Goal: Task Accomplishment & Management: Use online tool/utility

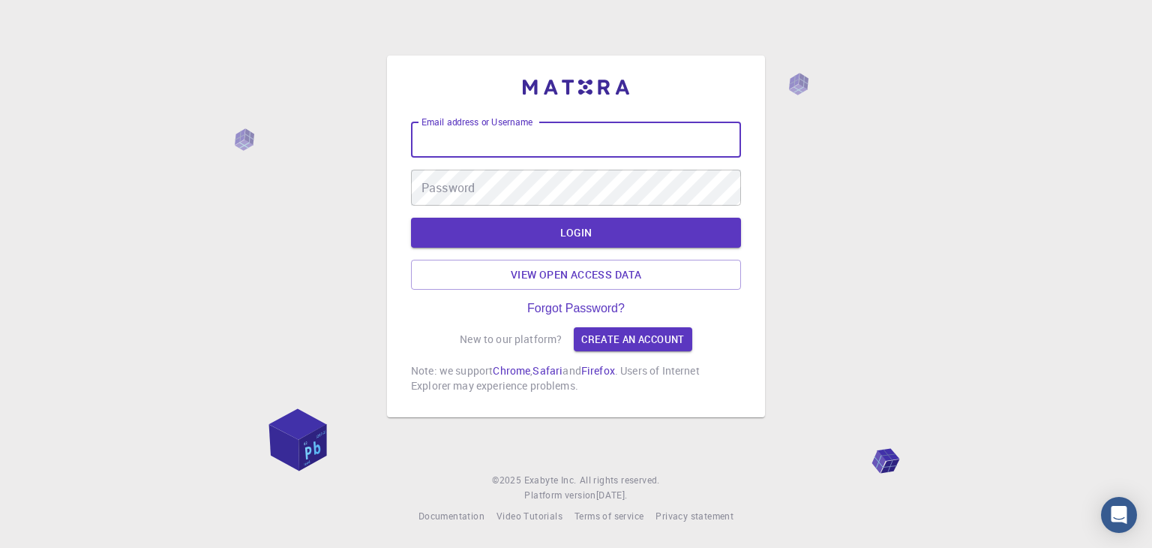
click at [546, 133] on input "Email address or Username" at bounding box center [576, 140] width 330 height 36
type input "[EMAIL_ADDRESS][DOMAIN_NAME]"
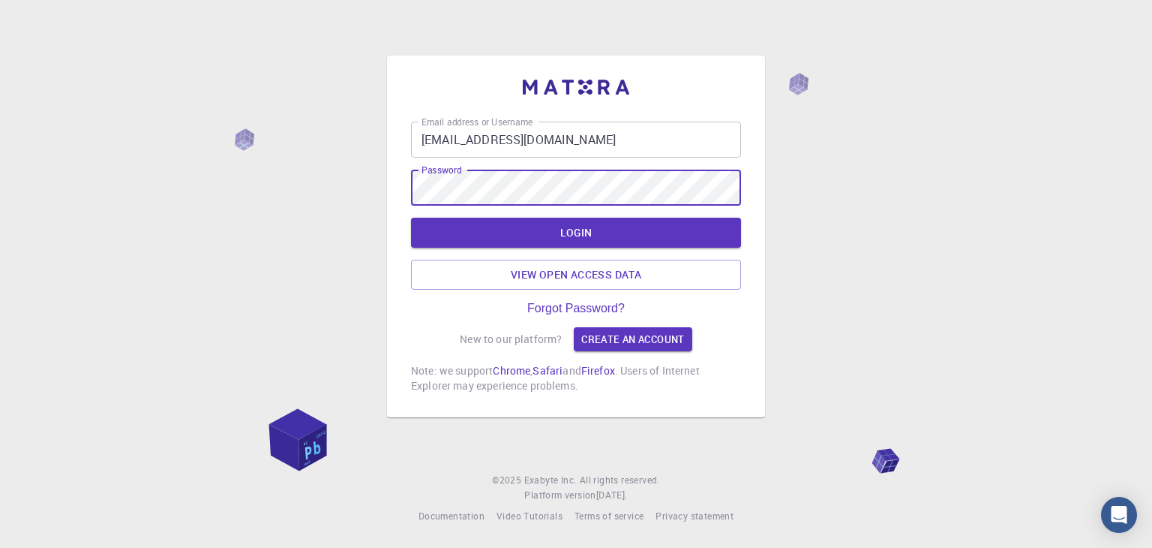
click at [411, 218] on button "LOGIN" at bounding box center [576, 233] width 330 height 30
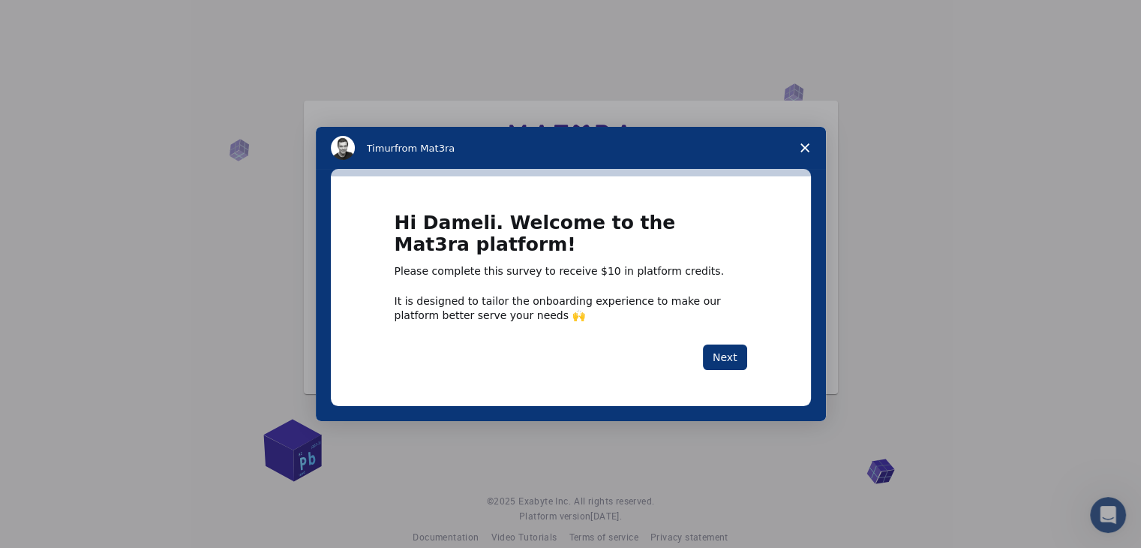
click at [804, 152] on icon "Close survey" at bounding box center [804, 147] width 9 height 9
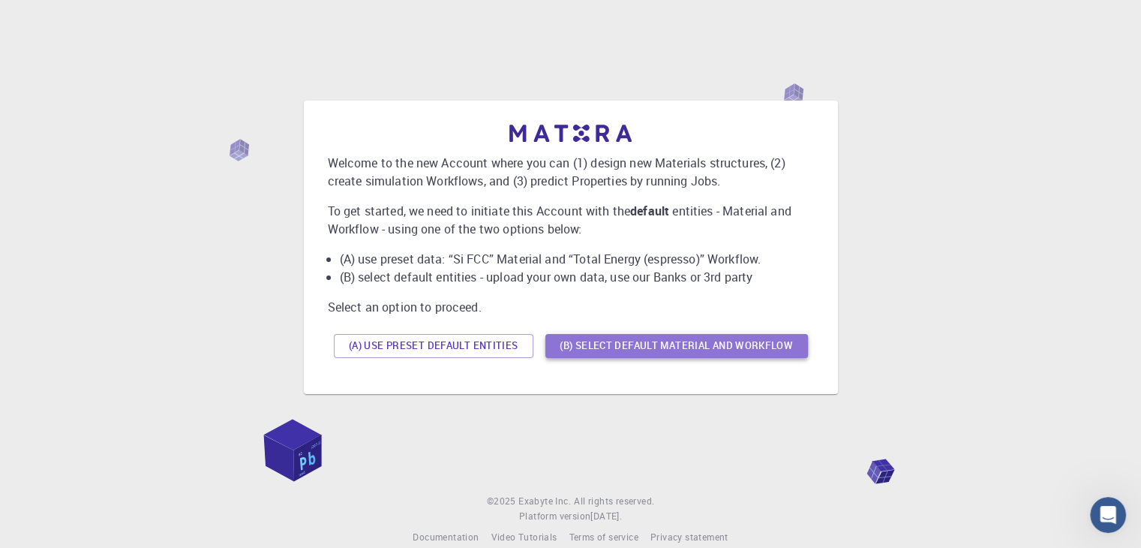
click at [611, 348] on button "(B) Select default material and workflow" at bounding box center [676, 346] width 263 height 24
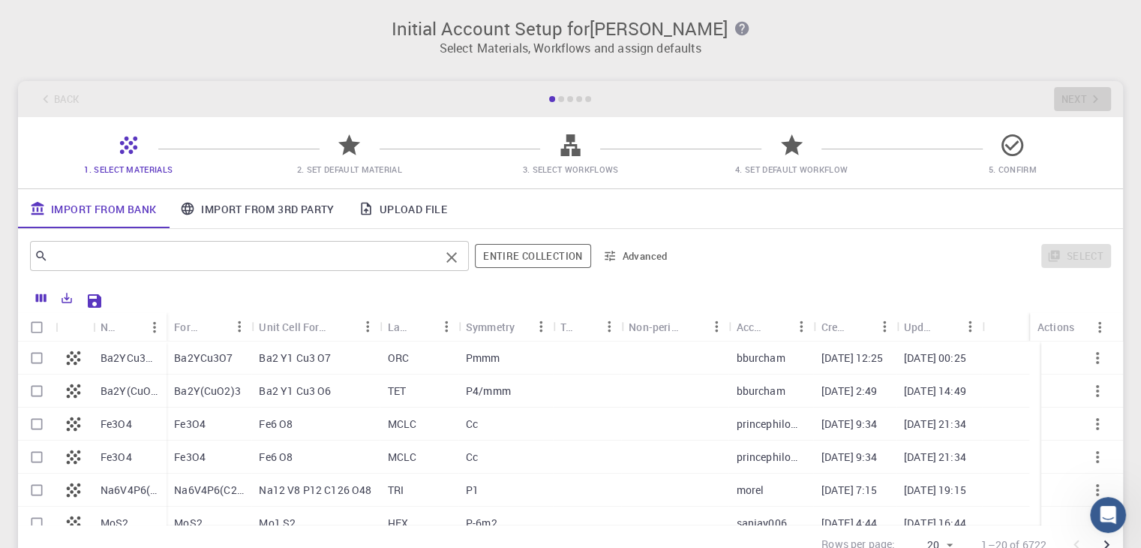
click at [389, 253] on input "text" at bounding box center [244, 255] width 392 height 21
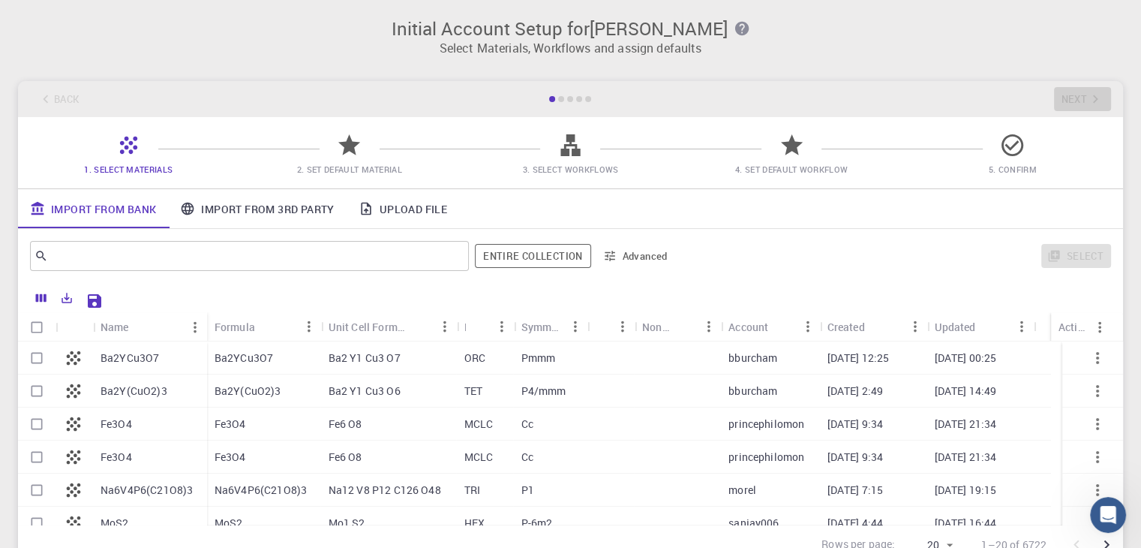
click at [116, 425] on p "Fe3O4" at bounding box center [117, 423] width 32 height 15
checkbox input "true"
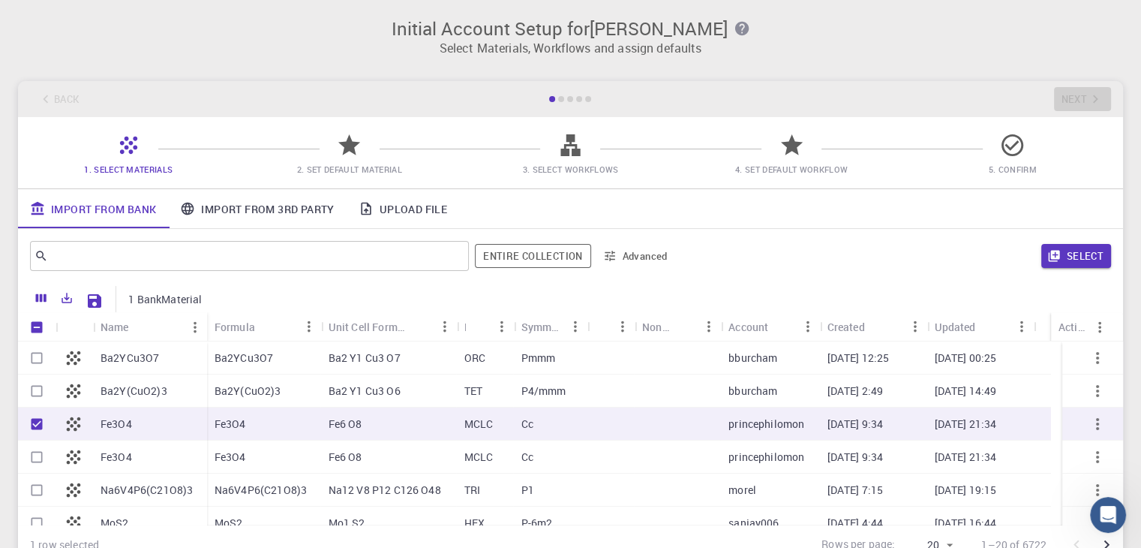
click at [116, 425] on p "Fe3O4" at bounding box center [117, 423] width 32 height 15
checkbox input "true"
click at [76, 425] on icon at bounding box center [73, 423] width 21 height 21
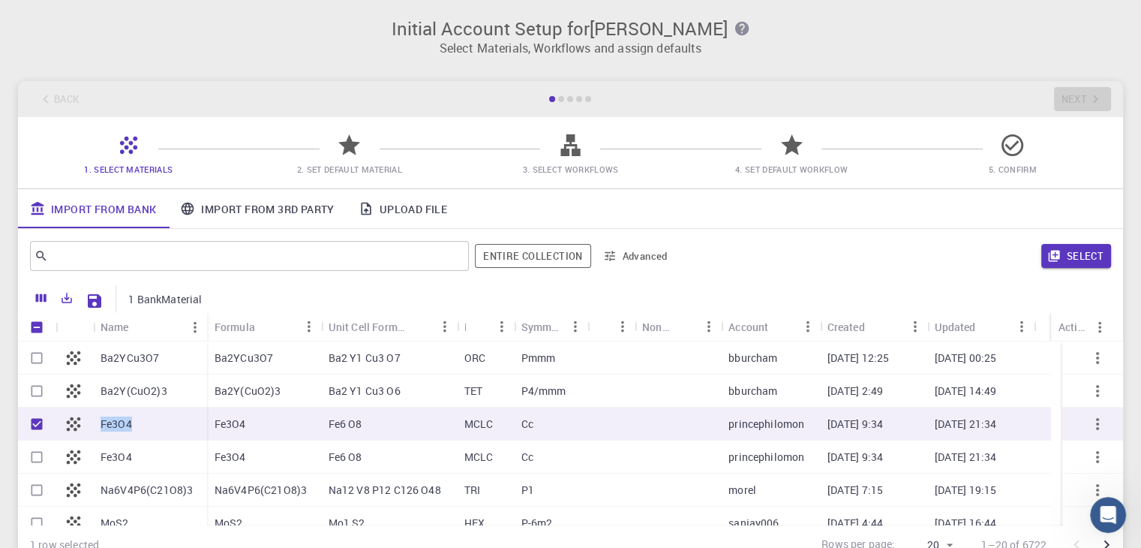
checkbox input "false"
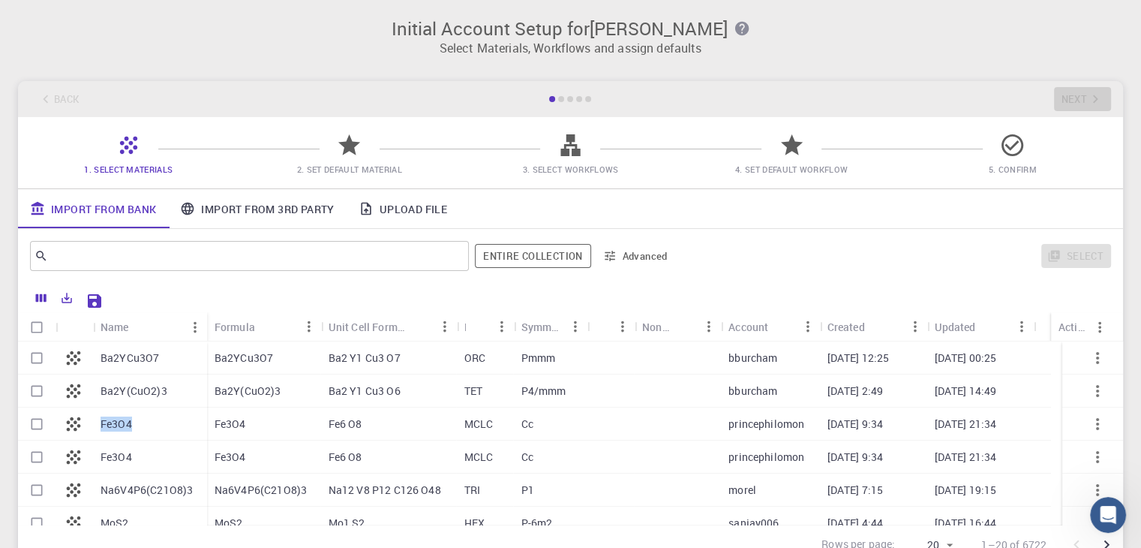
click at [120, 425] on p "Fe3O4" at bounding box center [117, 423] width 32 height 15
checkbox input "true"
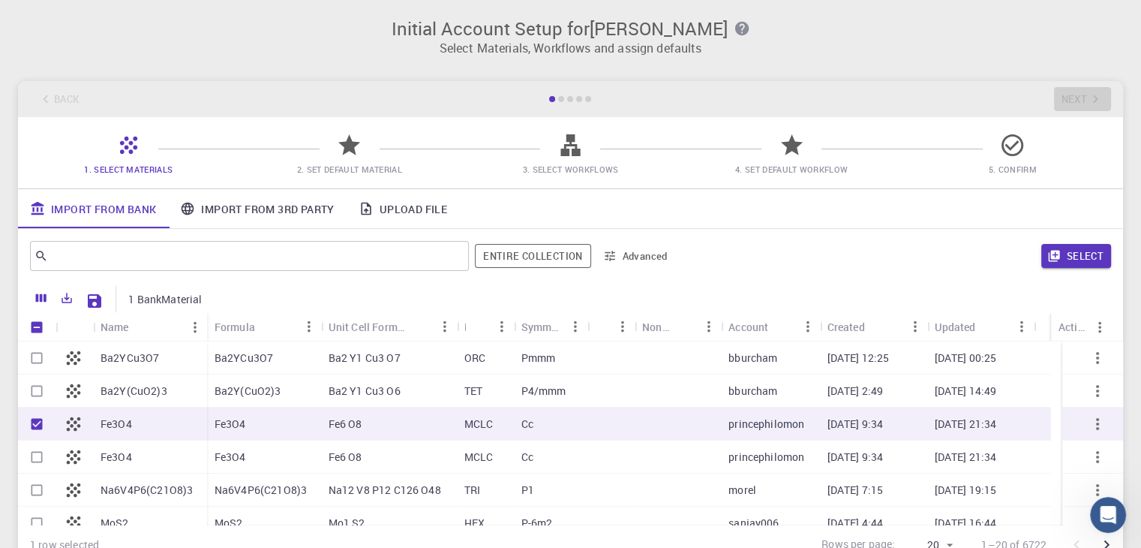
click at [120, 425] on p "Fe3O4" at bounding box center [117, 423] width 32 height 15
checkbox input "false"
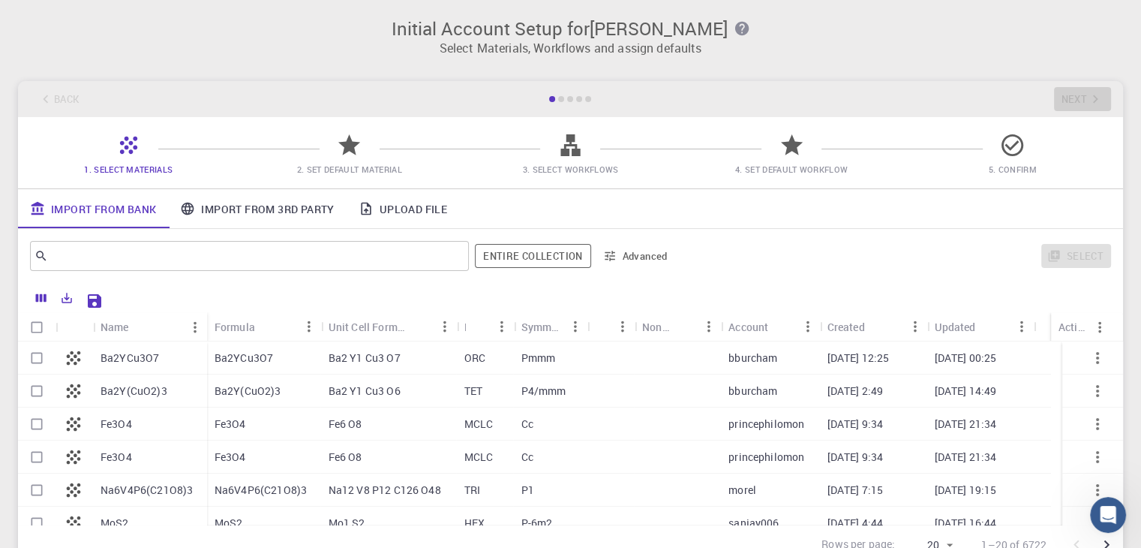
click at [120, 425] on p "Fe3O4" at bounding box center [117, 423] width 32 height 15
checkbox input "true"
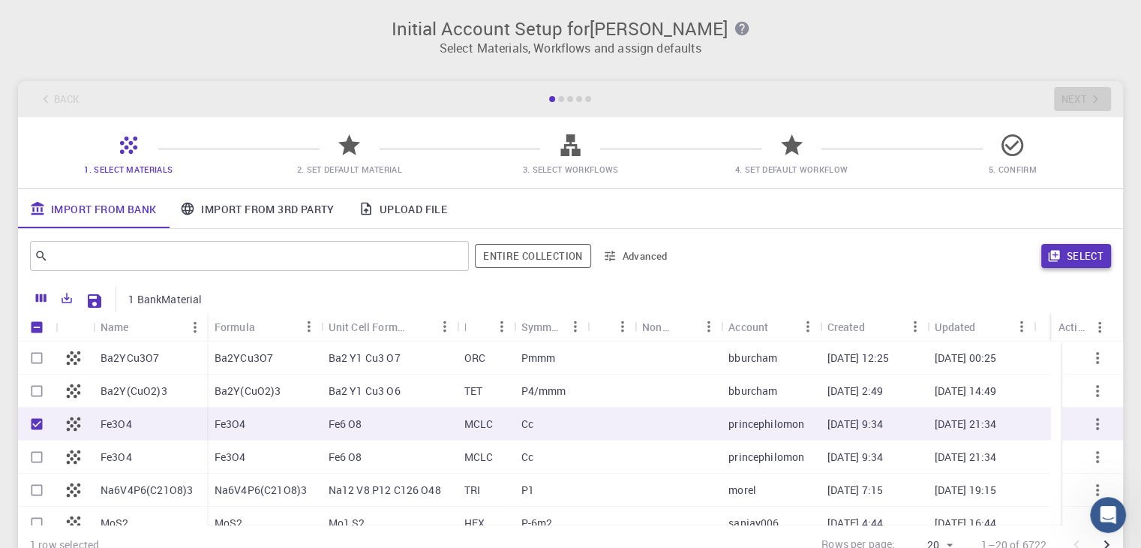
click at [1089, 264] on button "Select" at bounding box center [1076, 256] width 70 height 24
click at [1091, 419] on icon "button" at bounding box center [1097, 424] width 18 height 18
click at [875, 279] on div "​ Entire collection Advanced Select" at bounding box center [570, 256] width 1105 height 54
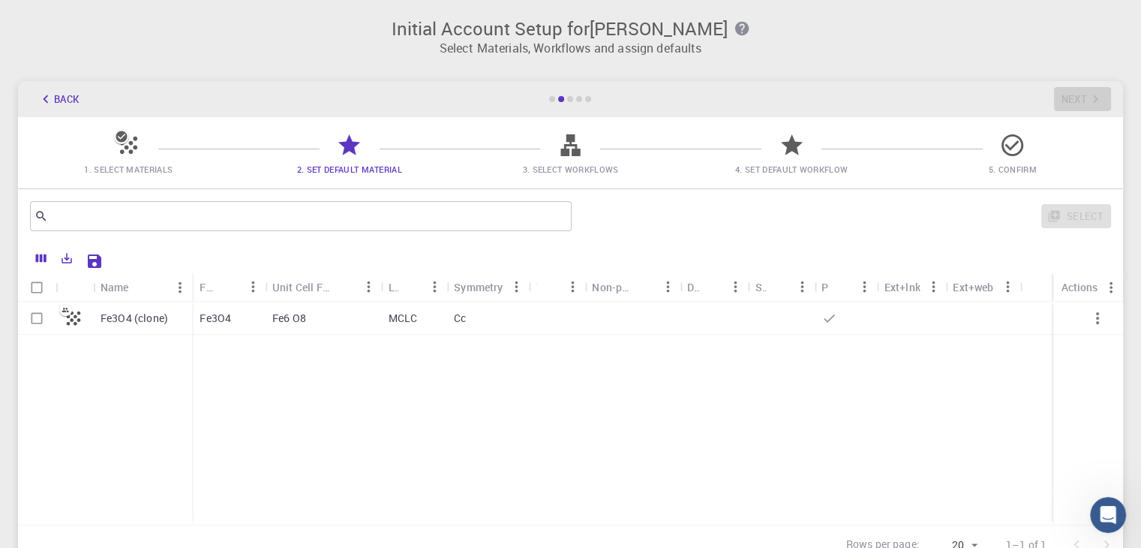
click at [326, 323] on div "Fe6 O8" at bounding box center [323, 318] width 116 height 33
checkbox input "true"
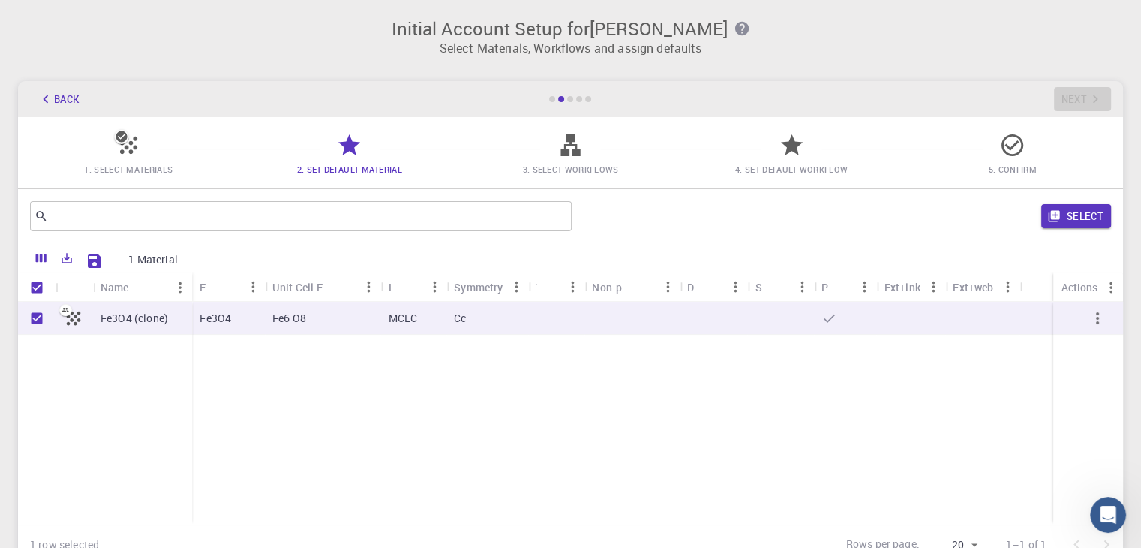
click at [209, 321] on p "Fe3O4" at bounding box center [216, 318] width 32 height 15
checkbox input "false"
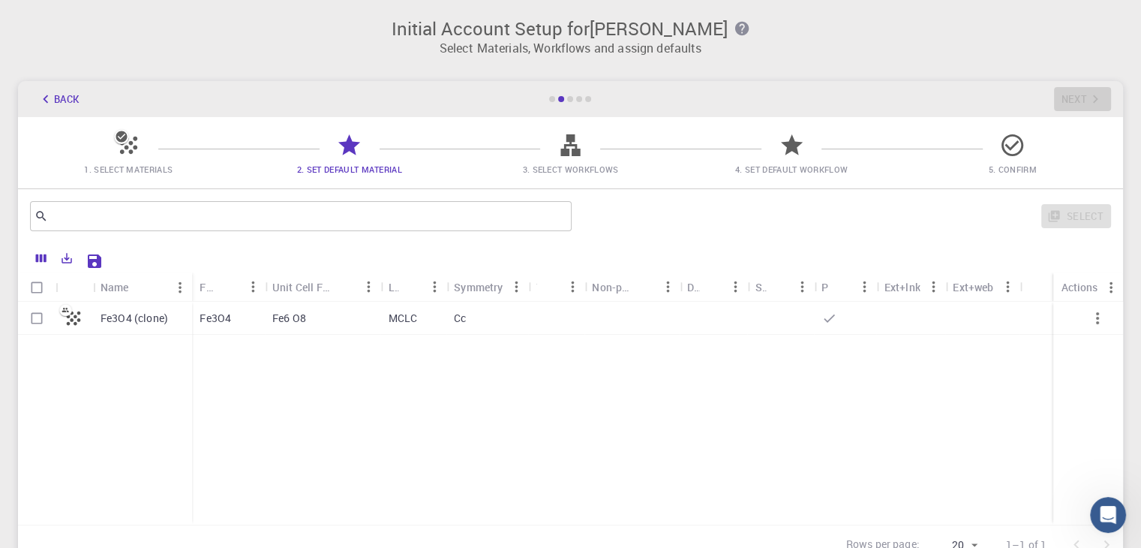
click at [213, 320] on p "Fe3O4" at bounding box center [216, 318] width 32 height 15
checkbox input "true"
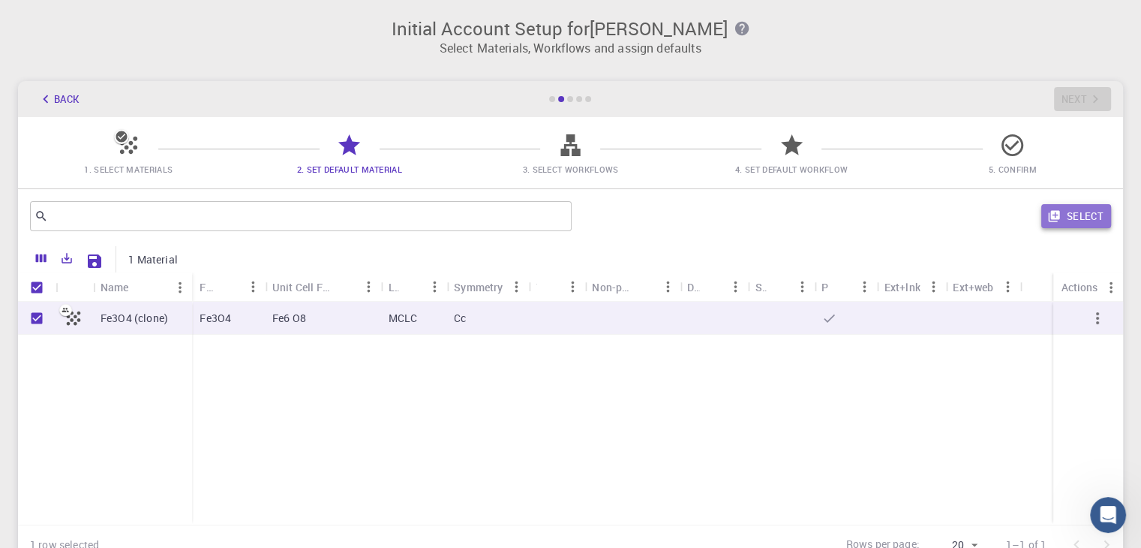
click at [1063, 219] on button "Select" at bounding box center [1076, 216] width 70 height 24
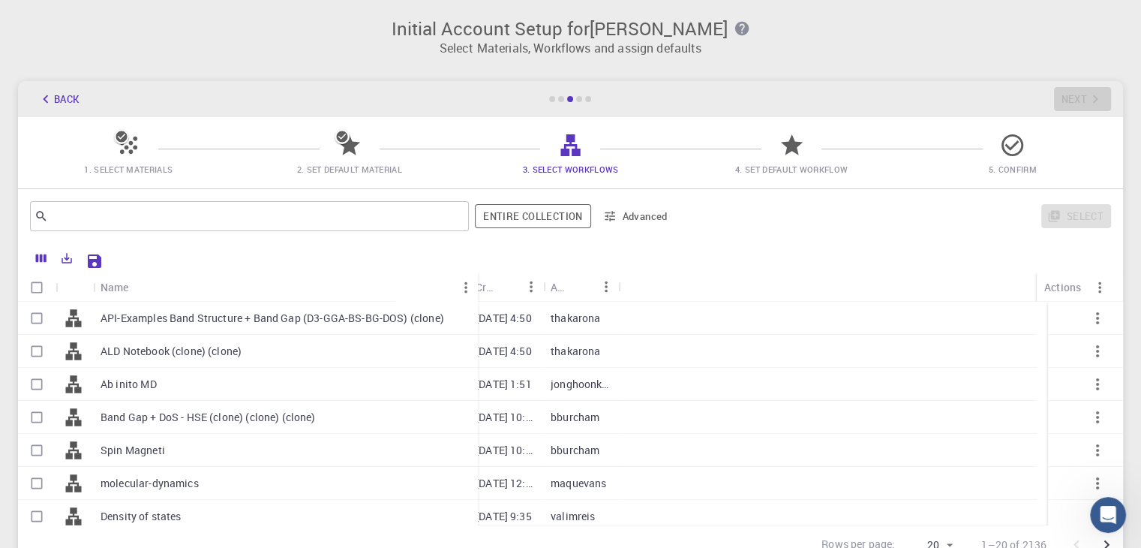
drag, startPoint x: 167, startPoint y: 278, endPoint x: 477, endPoint y: 269, distance: 309.9
click at [477, 269] on div "Name Used application Application Version Subworkflows Tags Created Account Act…" at bounding box center [570, 403] width 1105 height 321
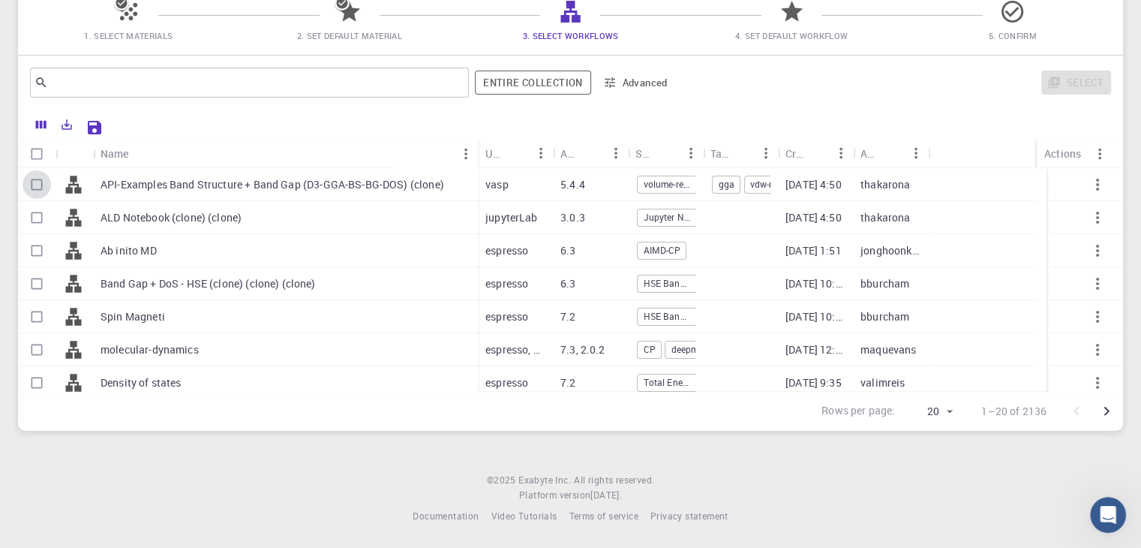
click at [41, 185] on input "Select row" at bounding box center [37, 184] width 29 height 29
checkbox input "true"
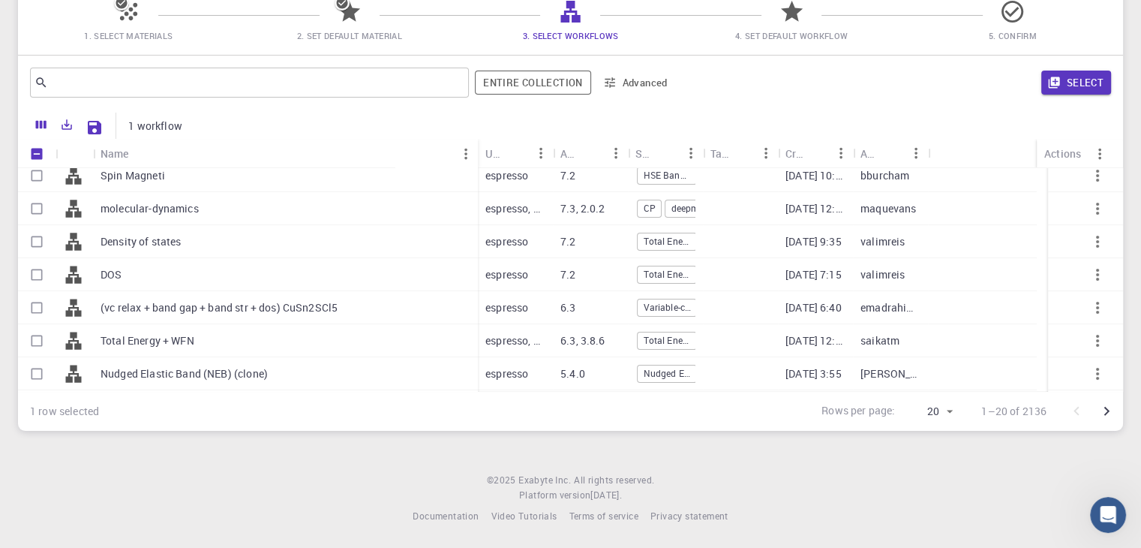
scroll to position [147, 0]
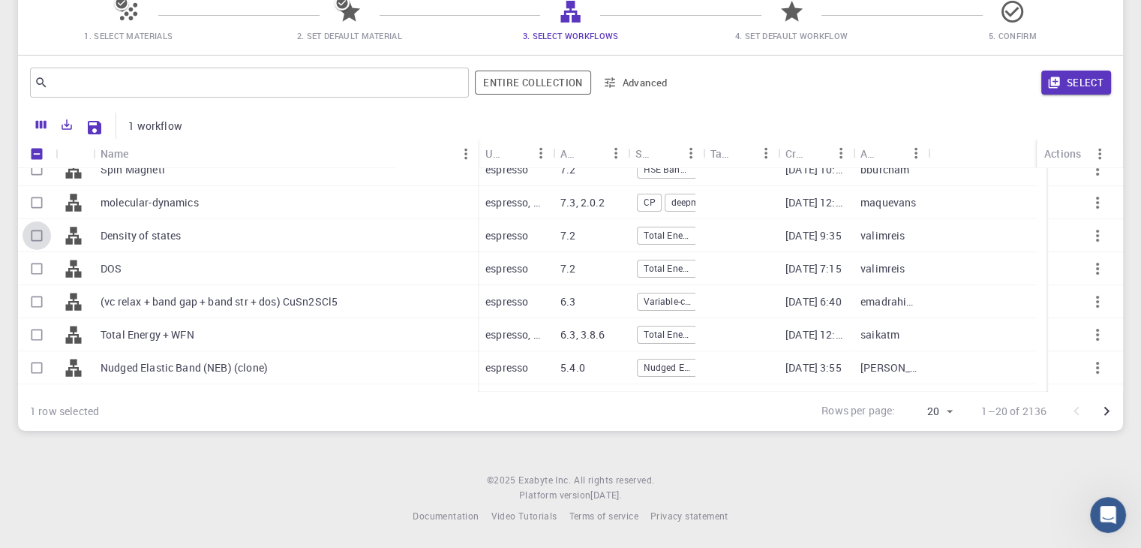
click at [39, 232] on input "Select row" at bounding box center [37, 235] width 29 height 29
checkbox input "true"
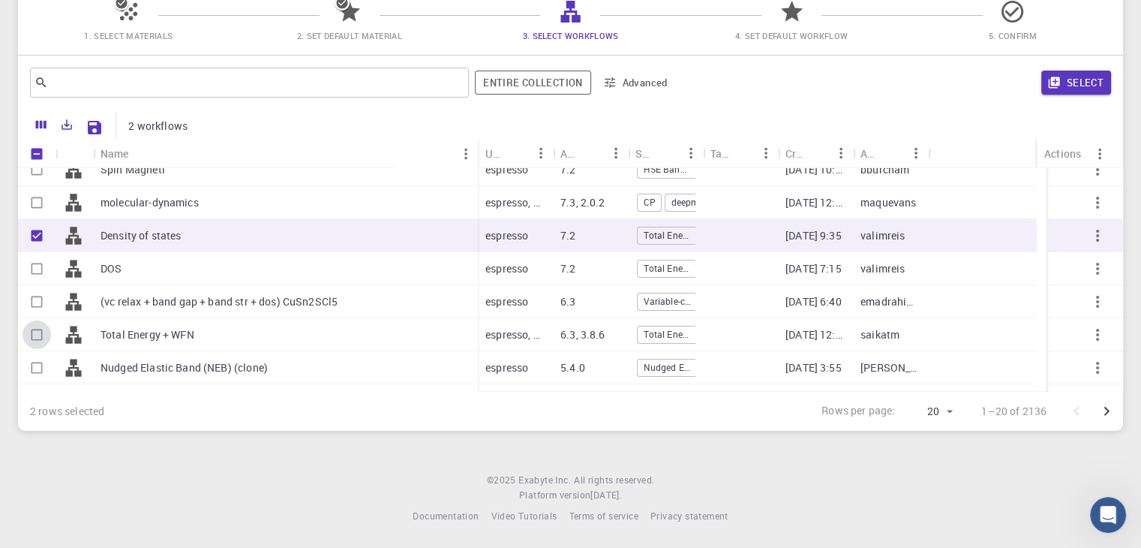
click at [37, 334] on input "Select row" at bounding box center [37, 334] width 29 height 29
checkbox input "true"
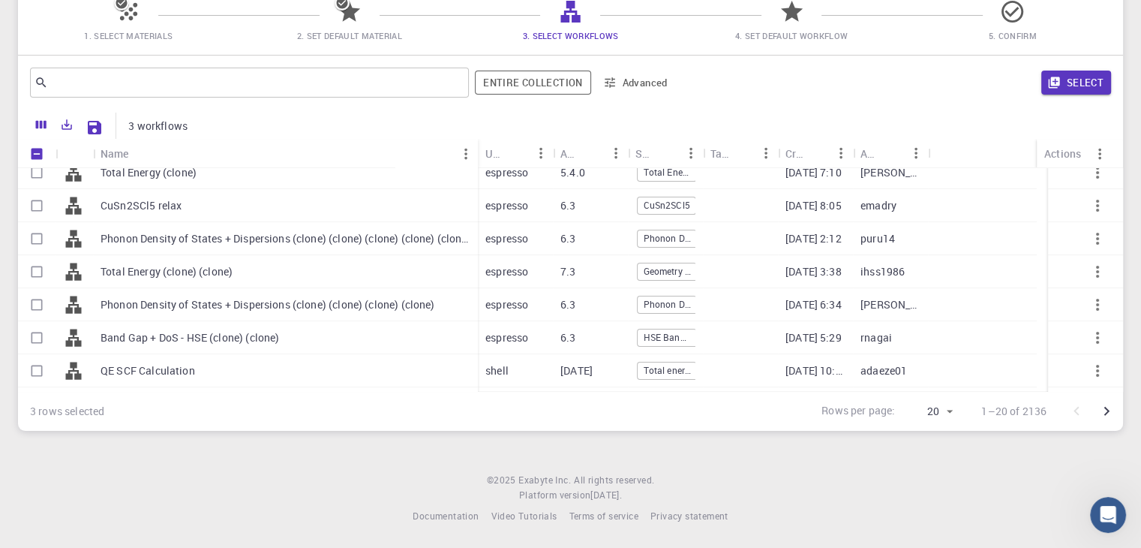
scroll to position [437, 0]
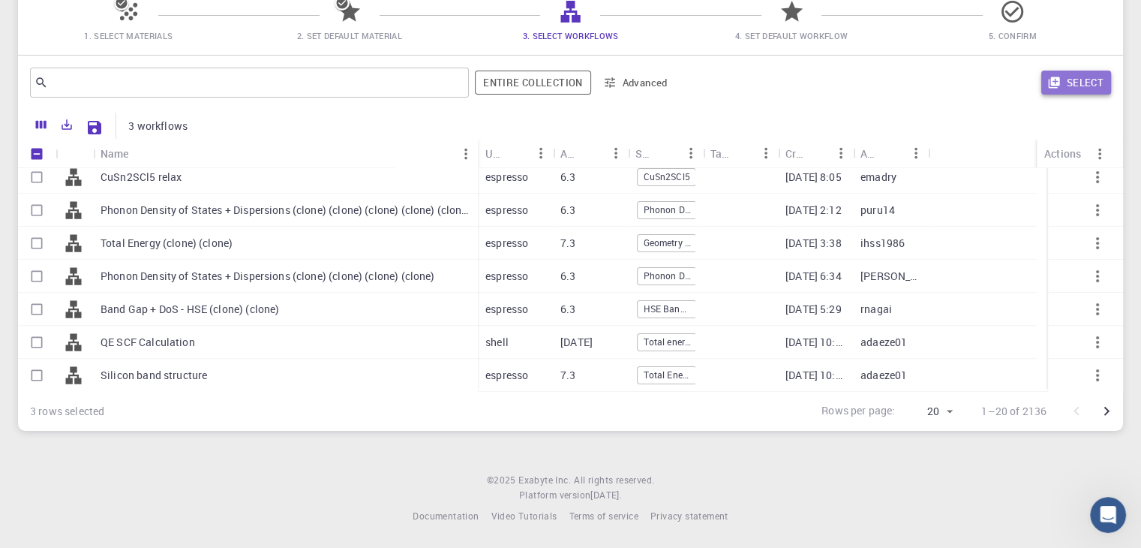
click at [1101, 79] on button "Select" at bounding box center [1076, 83] width 70 height 24
